Goal: Information Seeking & Learning: Learn about a topic

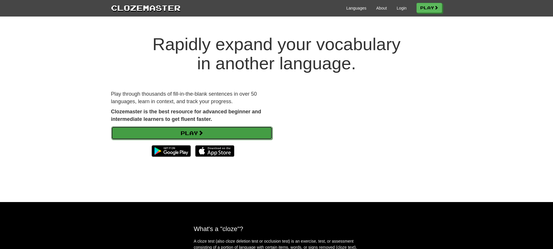
click at [185, 134] on link "Play" at bounding box center [191, 133] width 161 height 13
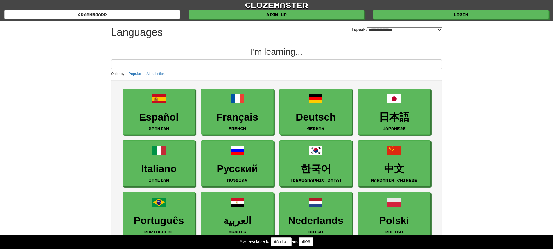
select select "*******"
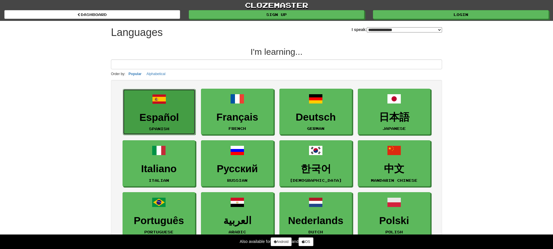
click at [174, 119] on h3 "Español" at bounding box center [159, 117] width 66 height 11
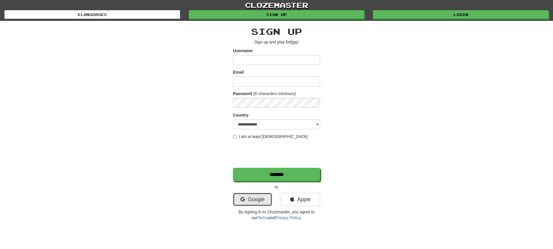
click at [261, 196] on link "Google" at bounding box center [252, 199] width 39 height 13
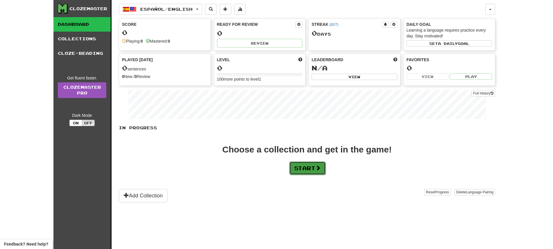
click at [301, 164] on button "Start" at bounding box center [307, 168] width 36 height 13
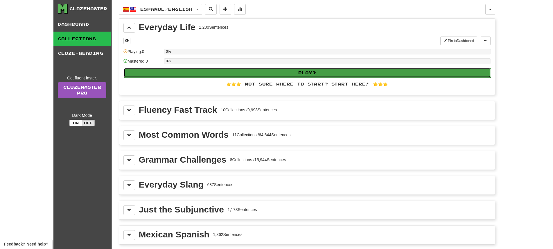
click at [247, 76] on button "Play" at bounding box center [307, 73] width 367 height 10
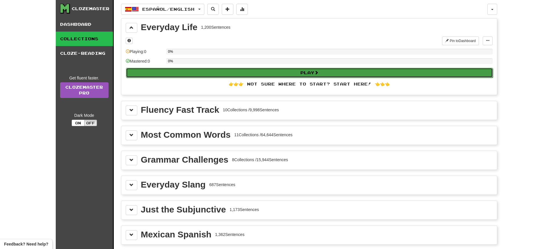
select select "**"
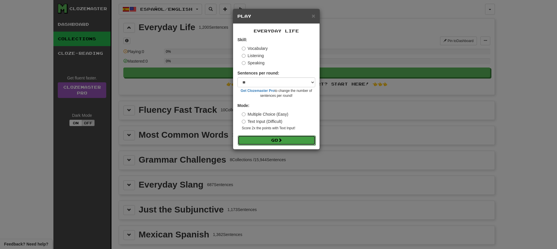
click at [275, 139] on button "Go" at bounding box center [277, 141] width 78 height 10
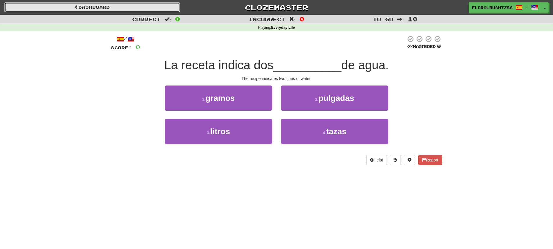
click at [110, 6] on link "Dashboard" at bounding box center [92, 7] width 176 height 10
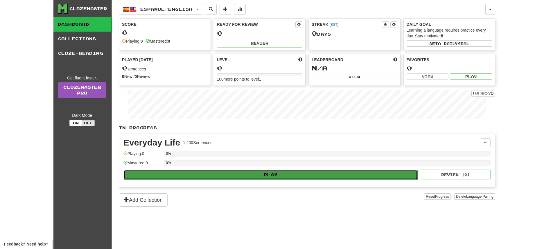
click at [211, 177] on button "Play" at bounding box center [271, 175] width 294 height 10
select select "**"
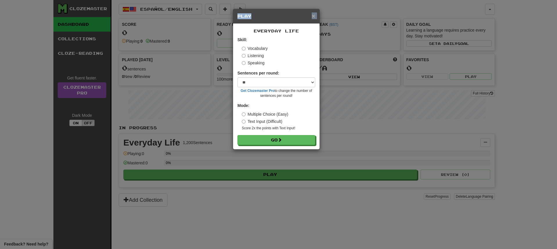
click at [312, 17] on div "× Play" at bounding box center [276, 16] width 87 height 15
click at [313, 19] on span "×" at bounding box center [313, 15] width 3 height 7
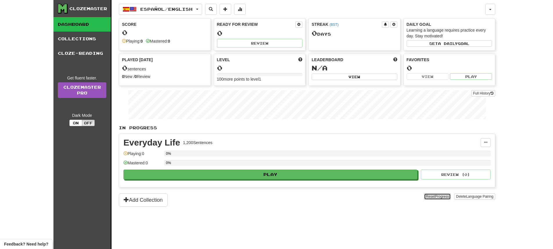
click at [447, 195] on span "Progress" at bounding box center [442, 197] width 14 height 4
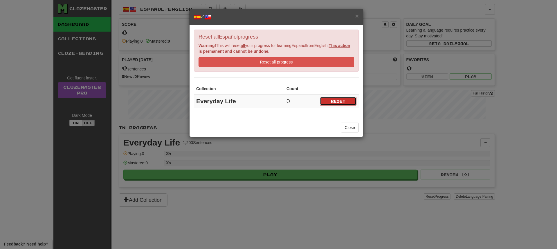
click at [336, 102] on button "Reset" at bounding box center [338, 101] width 37 height 9
click at [357, 14] on span "×" at bounding box center [357, 15] width 3 height 7
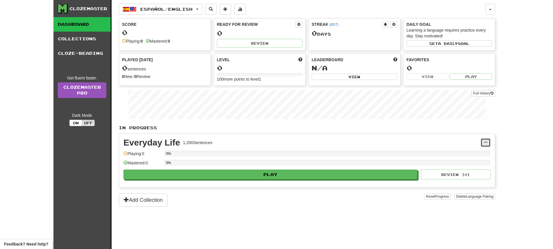
click at [488, 143] on button at bounding box center [486, 143] width 10 height 9
click at [473, 164] on span "Unpin from Dashboard" at bounding box center [464, 166] width 41 height 5
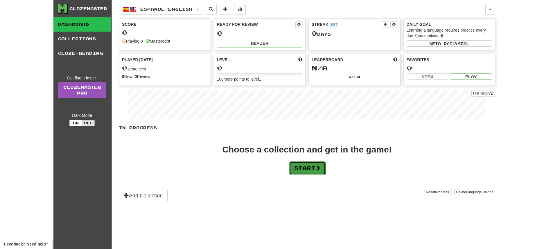
click at [323, 168] on button "Start" at bounding box center [307, 168] width 36 height 13
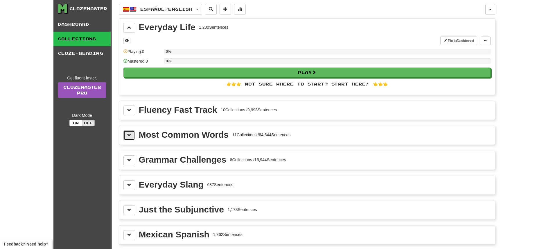
click at [130, 139] on button at bounding box center [129, 136] width 12 height 10
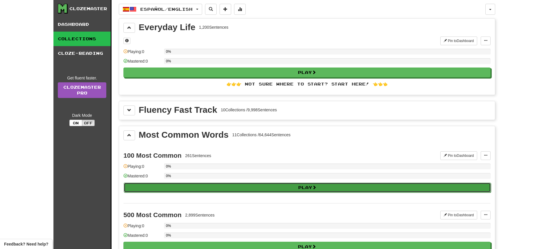
click at [162, 185] on button "Play" at bounding box center [307, 188] width 367 height 10
select select "**"
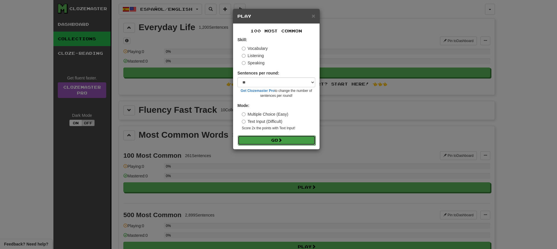
click at [248, 141] on button "Go" at bounding box center [277, 141] width 78 height 10
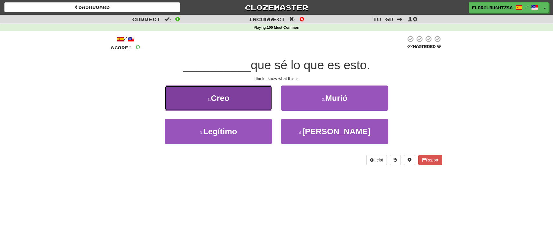
click at [244, 106] on button "1 . Creo" at bounding box center [218, 98] width 107 height 25
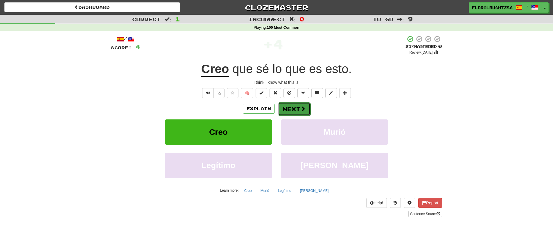
click at [287, 106] on button "Next" at bounding box center [294, 109] width 33 height 13
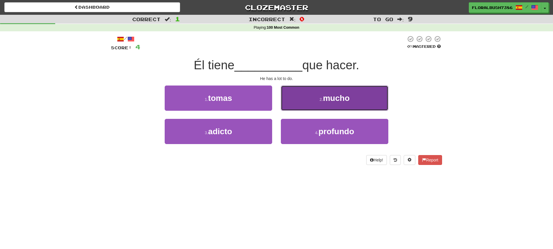
click at [320, 99] on small "2 ." at bounding box center [320, 99] width 3 height 5
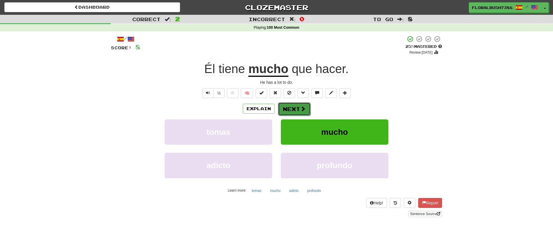
click at [283, 105] on button "Next" at bounding box center [294, 109] width 33 height 13
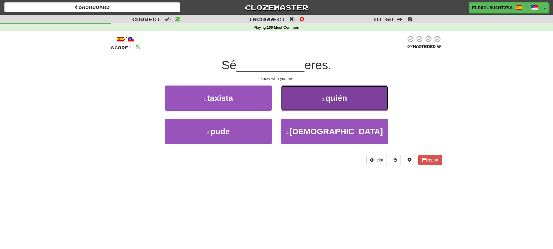
click at [302, 102] on button "2 . quién" at bounding box center [334, 98] width 107 height 25
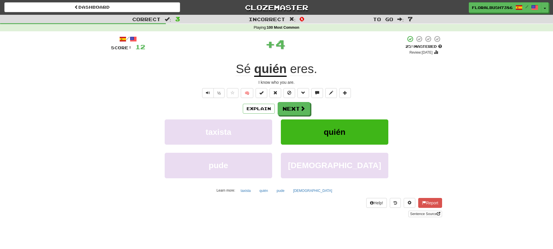
click at [269, 72] on u "quién" at bounding box center [270, 69] width 33 height 15
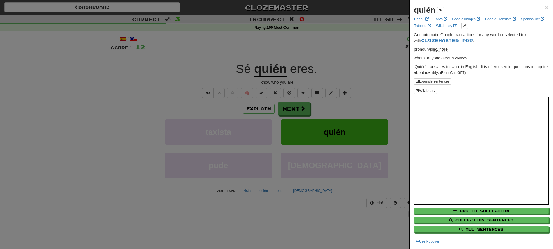
click at [277, 57] on div at bounding box center [276, 124] width 553 height 249
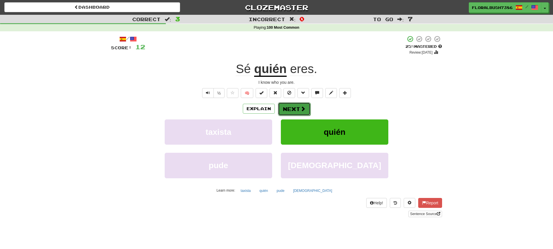
click at [291, 112] on button "Next" at bounding box center [294, 109] width 33 height 13
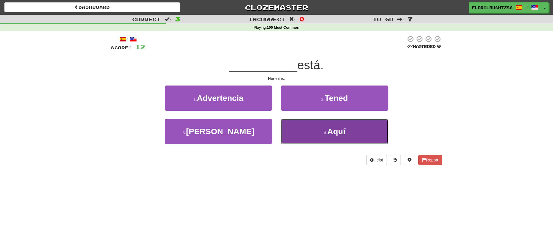
click at [315, 133] on button "4 . Aquí" at bounding box center [334, 131] width 107 height 25
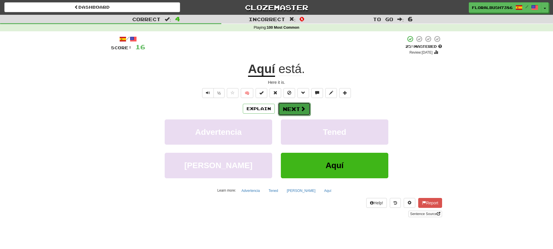
click at [297, 112] on button "Next" at bounding box center [294, 109] width 33 height 13
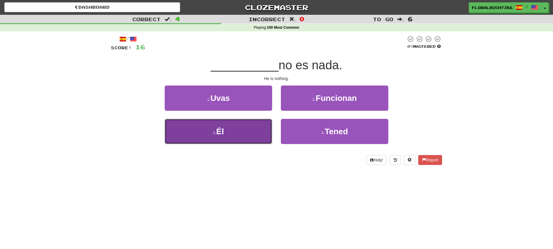
click at [248, 139] on button "3 . Él" at bounding box center [218, 131] width 107 height 25
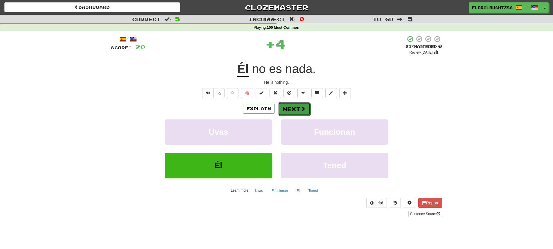
click at [305, 108] on button "Next" at bounding box center [294, 109] width 33 height 13
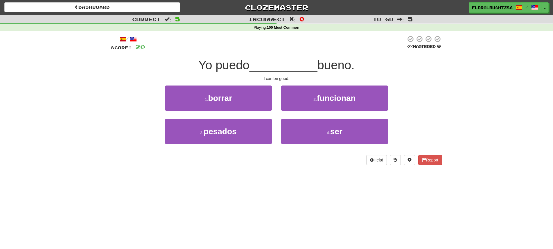
click at [234, 67] on span "Yo puedo" at bounding box center [223, 65] width 51 height 14
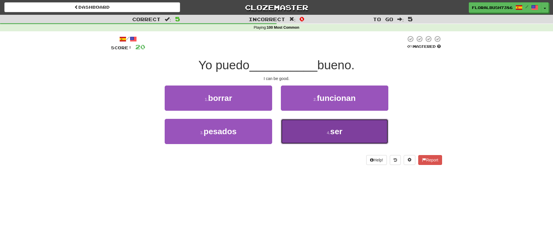
click at [320, 125] on button "4 . ser" at bounding box center [334, 131] width 107 height 25
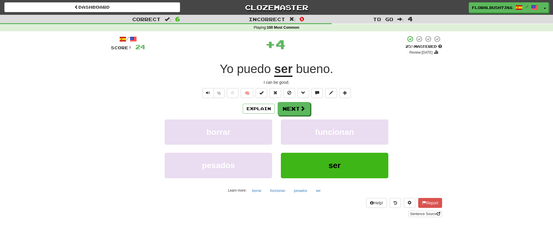
click at [284, 68] on u "ser" at bounding box center [283, 69] width 18 height 15
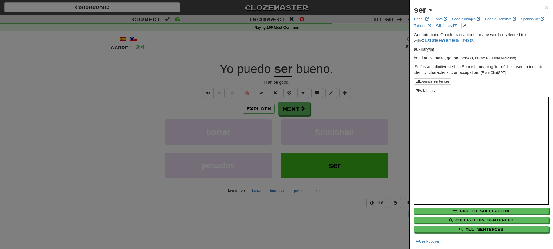
click at [284, 68] on div at bounding box center [276, 124] width 553 height 249
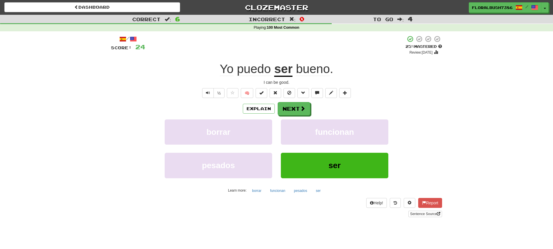
click at [283, 65] on u "ser" at bounding box center [283, 69] width 18 height 15
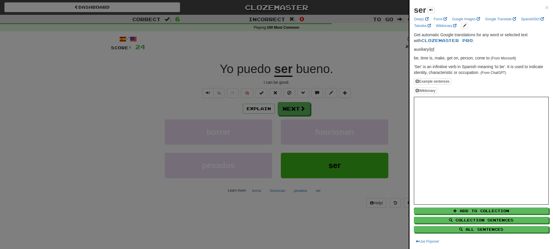
click at [329, 109] on div at bounding box center [276, 124] width 553 height 249
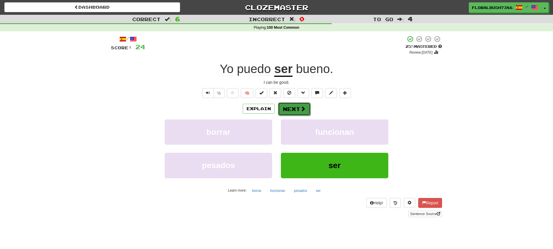
click at [302, 110] on span at bounding box center [302, 108] width 5 height 5
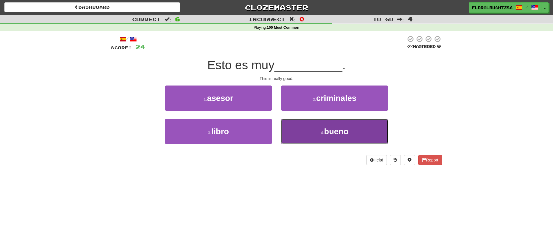
click at [326, 140] on button "4 . bueno" at bounding box center [334, 131] width 107 height 25
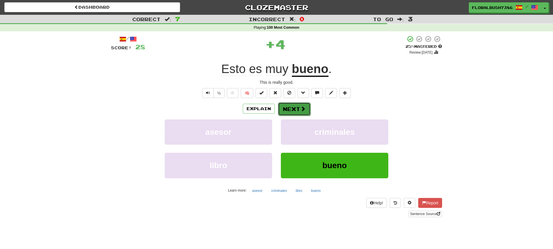
click at [294, 110] on button "Next" at bounding box center [294, 109] width 33 height 13
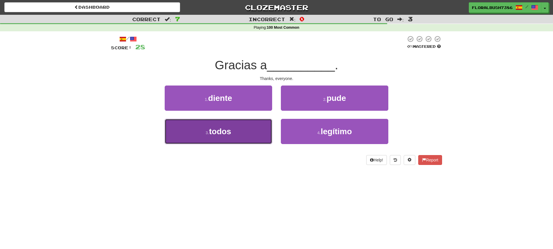
click at [245, 141] on button "3 . todos" at bounding box center [218, 131] width 107 height 25
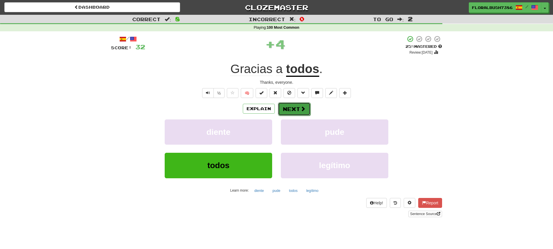
click at [301, 106] on span at bounding box center [302, 108] width 5 height 5
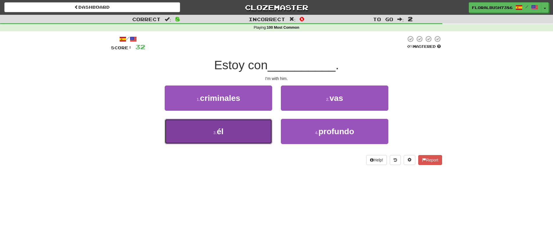
click at [246, 137] on button "3 . él" at bounding box center [218, 131] width 107 height 25
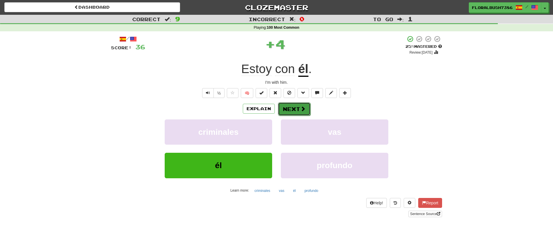
click at [301, 107] on span at bounding box center [302, 108] width 5 height 5
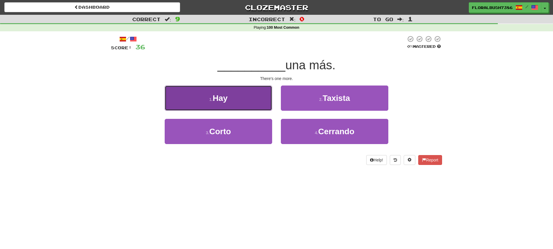
click at [245, 107] on button "1 . Hay" at bounding box center [218, 98] width 107 height 25
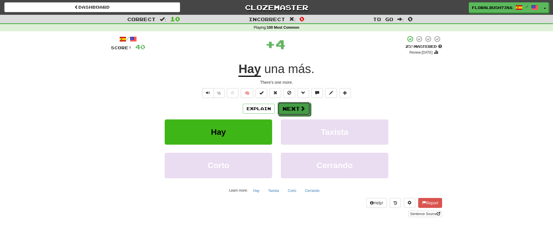
click at [283, 112] on button "Next" at bounding box center [294, 108] width 33 height 13
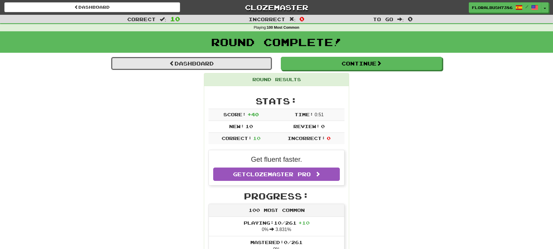
click at [249, 67] on link "Dashboard" at bounding box center [191, 63] width 161 height 13
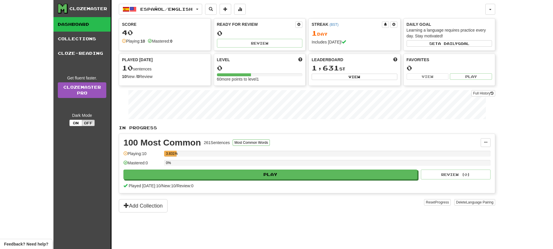
click at [90, 26] on link "Dashboard" at bounding box center [81, 24] width 57 height 15
click at [94, 39] on link "Collections" at bounding box center [81, 39] width 57 height 15
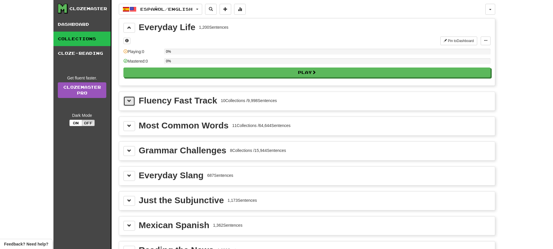
click at [128, 104] on button at bounding box center [129, 101] width 12 height 10
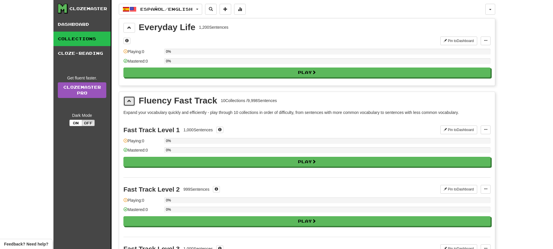
click at [129, 105] on button at bounding box center [129, 101] width 12 height 10
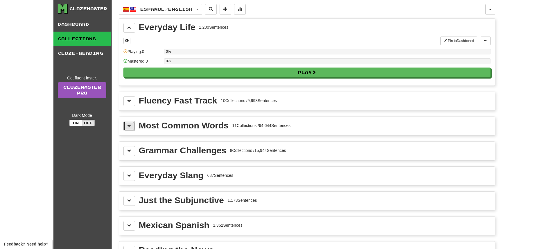
click at [130, 122] on button at bounding box center [129, 126] width 12 height 10
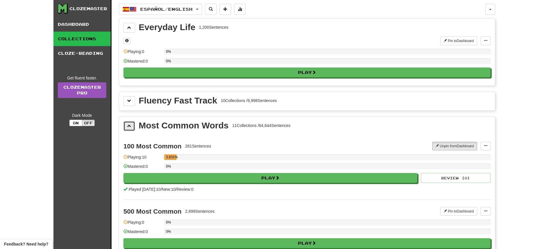
click at [129, 125] on span at bounding box center [129, 126] width 4 height 4
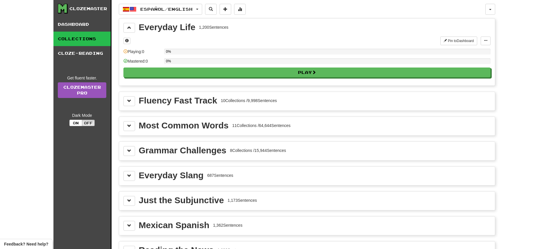
click at [129, 145] on div "Grammar Challenges 8 Collections / 15,944 Sentences" at bounding box center [307, 151] width 376 height 19
click at [129, 148] on button at bounding box center [129, 151] width 12 height 10
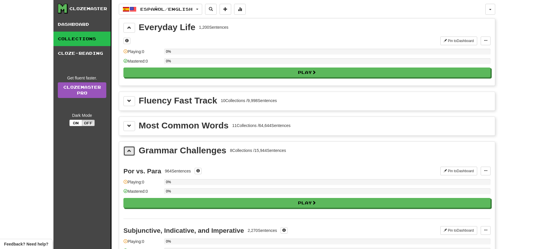
click at [129, 148] on button at bounding box center [129, 151] width 12 height 10
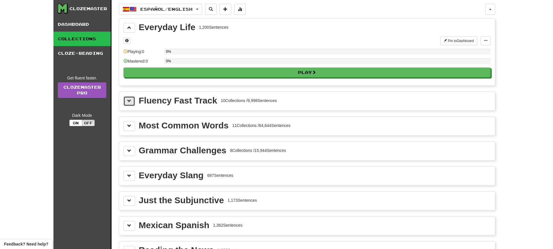
click at [130, 106] on button at bounding box center [129, 101] width 12 height 10
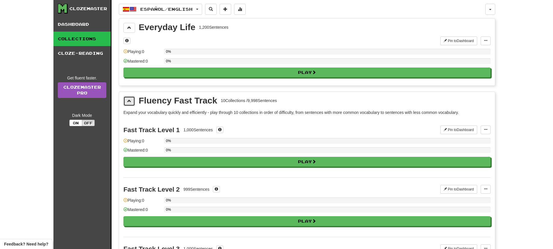
click at [130, 106] on button at bounding box center [129, 101] width 12 height 10
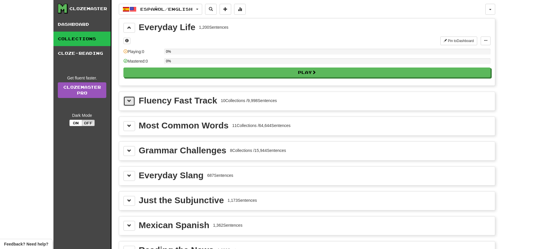
click at [130, 106] on button at bounding box center [129, 101] width 12 height 10
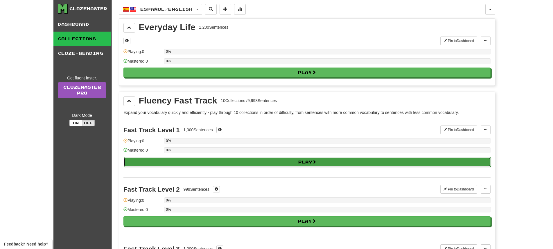
click at [148, 159] on button "Play" at bounding box center [307, 162] width 367 height 10
select select "**"
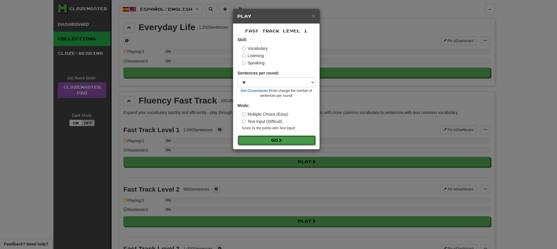
click at [247, 139] on button "Go" at bounding box center [277, 141] width 78 height 10
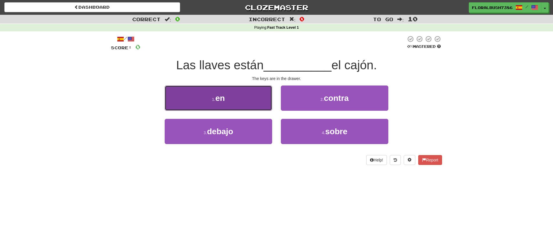
click at [248, 100] on button "1 . en" at bounding box center [218, 98] width 107 height 25
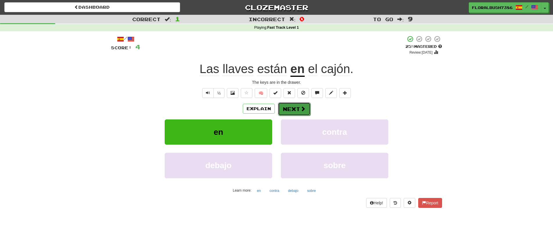
click at [279, 110] on button "Next" at bounding box center [294, 109] width 33 height 13
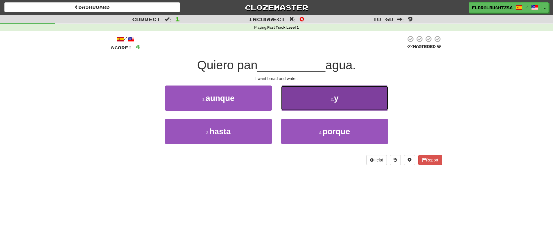
click at [297, 103] on button "2 . y" at bounding box center [334, 98] width 107 height 25
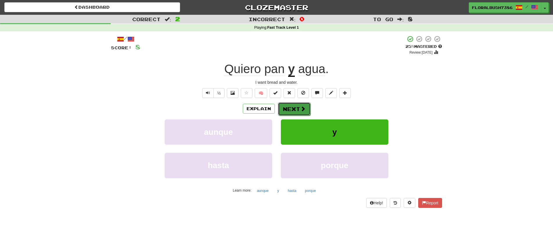
click at [298, 109] on button "Next" at bounding box center [294, 109] width 33 height 13
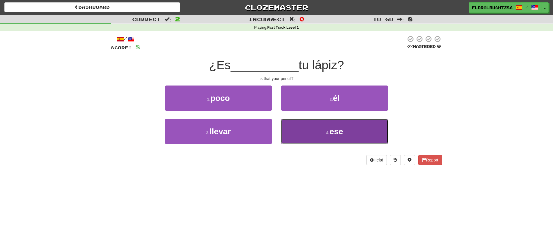
click at [334, 139] on button "4 . ese" at bounding box center [334, 131] width 107 height 25
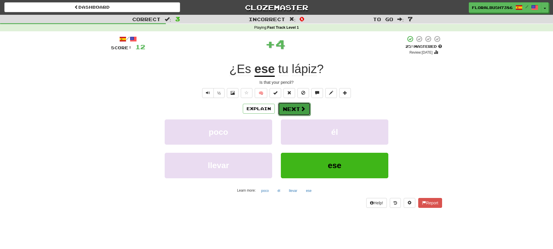
click at [304, 111] on span at bounding box center [302, 108] width 5 height 5
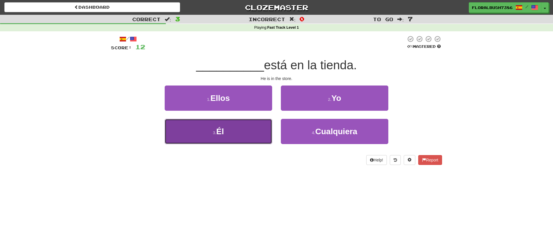
click at [254, 135] on button "3 . Él" at bounding box center [218, 131] width 107 height 25
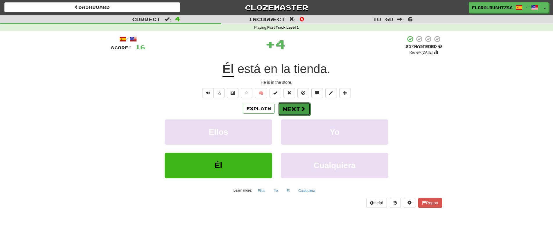
click at [289, 107] on button "Next" at bounding box center [294, 109] width 33 height 13
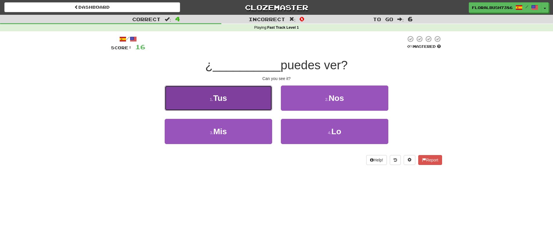
click at [243, 109] on button "1 . Tus" at bounding box center [218, 98] width 107 height 25
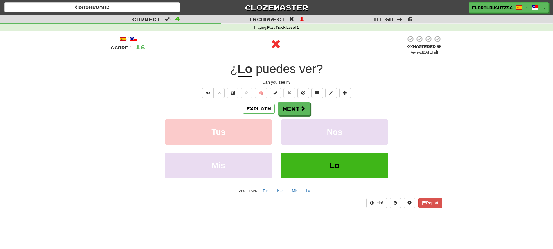
click at [244, 72] on u "Lo" at bounding box center [245, 69] width 15 height 15
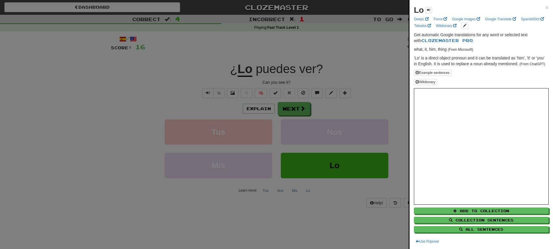
click at [244, 72] on div at bounding box center [276, 124] width 553 height 249
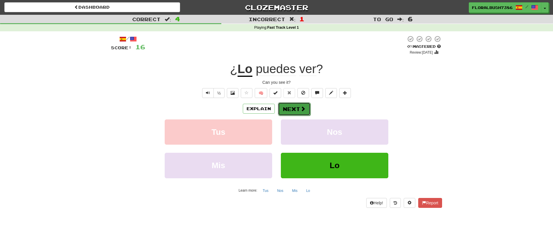
click at [282, 107] on button "Next" at bounding box center [294, 109] width 33 height 13
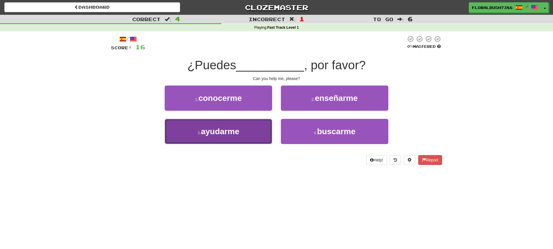
click at [241, 132] on button "3 . ayudarme" at bounding box center [218, 131] width 107 height 25
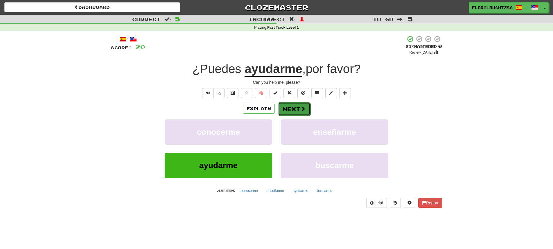
click at [290, 111] on button "Next" at bounding box center [294, 109] width 33 height 13
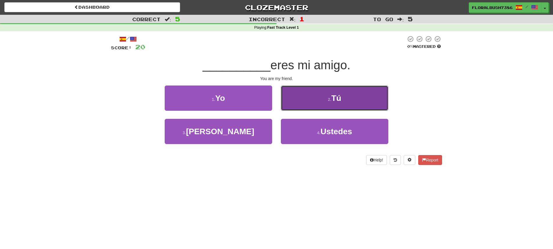
click at [292, 106] on button "2 . Tú" at bounding box center [334, 98] width 107 height 25
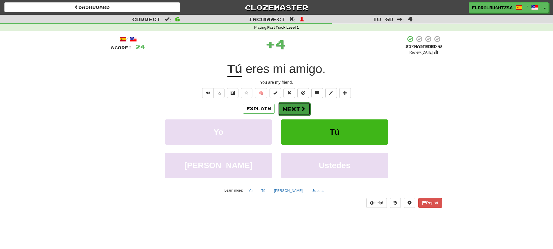
click at [292, 109] on button "Next" at bounding box center [294, 109] width 33 height 13
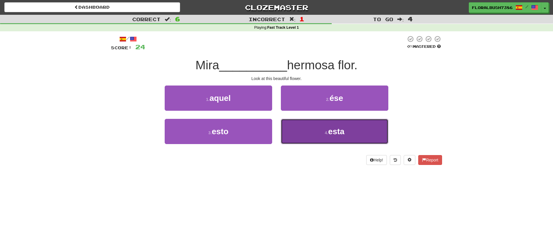
click at [301, 139] on button "4 . esta" at bounding box center [334, 131] width 107 height 25
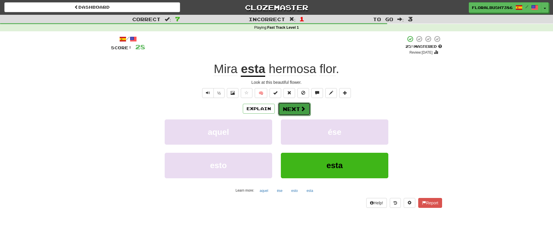
click at [303, 110] on span at bounding box center [302, 108] width 5 height 5
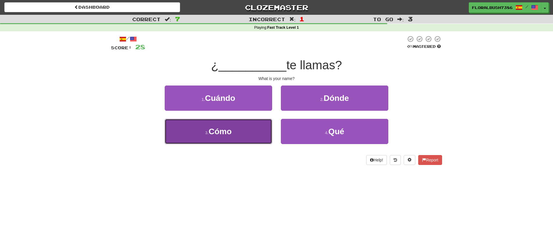
click at [247, 139] on button "3 . Cómo" at bounding box center [218, 131] width 107 height 25
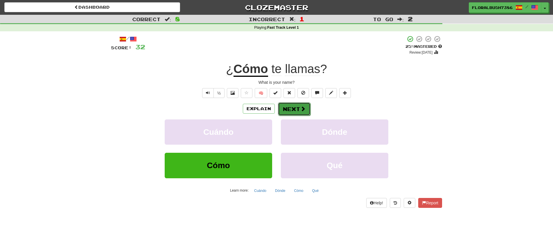
click at [304, 107] on span at bounding box center [302, 108] width 5 height 5
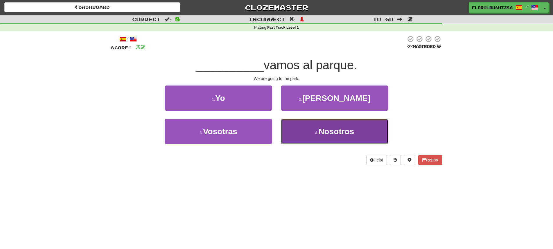
click at [320, 129] on span "Nosotros" at bounding box center [336, 131] width 36 height 9
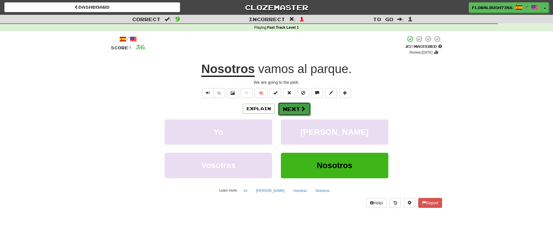
click at [297, 111] on button "Next" at bounding box center [294, 109] width 33 height 13
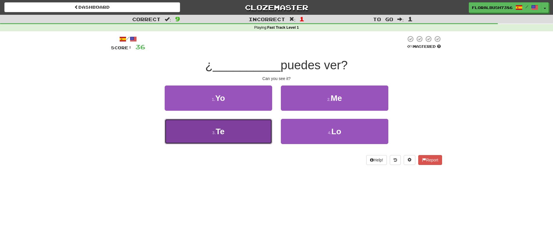
click at [213, 135] on small "3 ." at bounding box center [213, 133] width 3 height 5
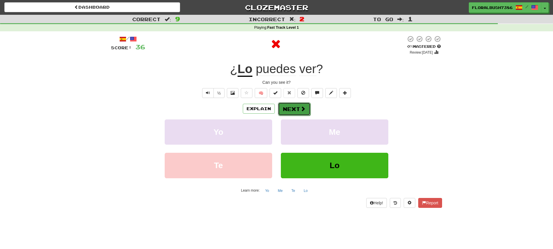
click at [295, 108] on button "Next" at bounding box center [294, 109] width 33 height 13
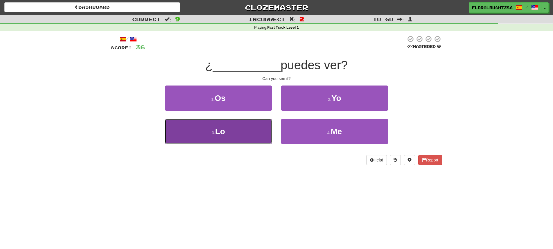
click at [237, 136] on button "3 . Lo" at bounding box center [218, 131] width 107 height 25
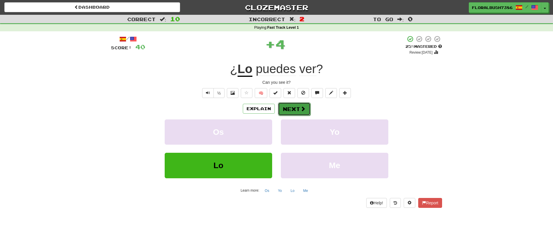
click at [296, 110] on button "Next" at bounding box center [294, 109] width 33 height 13
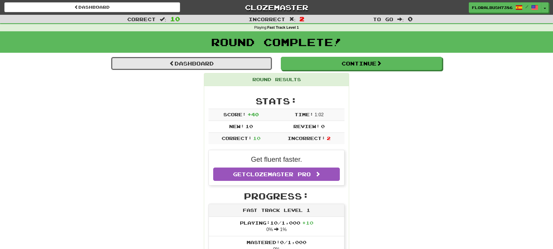
click at [224, 70] on link "Dashboard" at bounding box center [191, 63] width 161 height 13
